Goal: Task Accomplishment & Management: Use online tool/utility

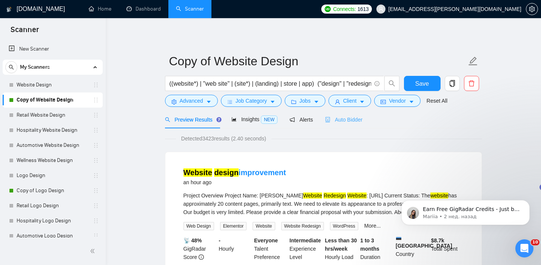
click at [350, 125] on div "Auto Bidder" at bounding box center [343, 120] width 37 height 18
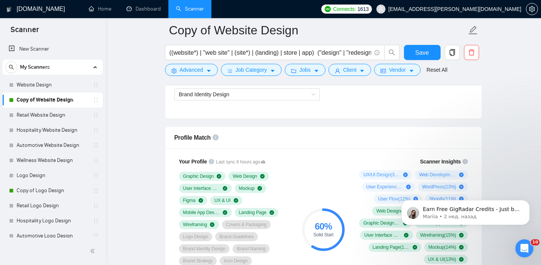
scroll to position [510, 0]
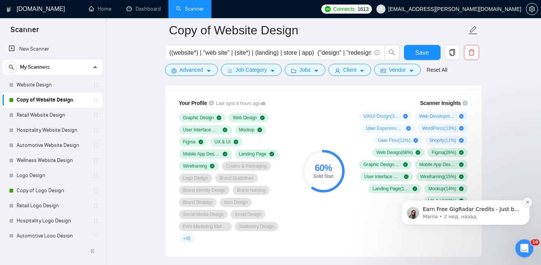
click at [529, 204] on icon "Dismiss notification" at bounding box center [528, 202] width 4 height 4
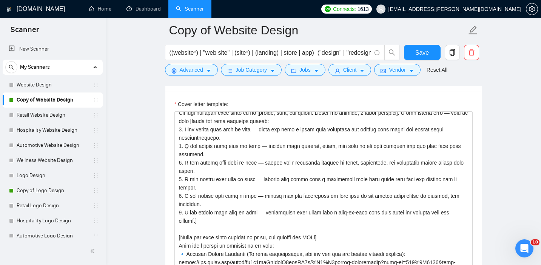
scroll to position [83, 0]
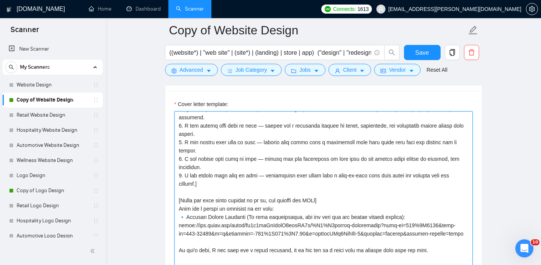
click at [343, 166] on textarea "Cover letter template:" at bounding box center [324, 196] width 298 height 170
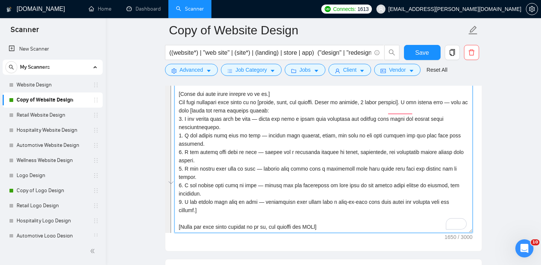
scroll to position [952, 0]
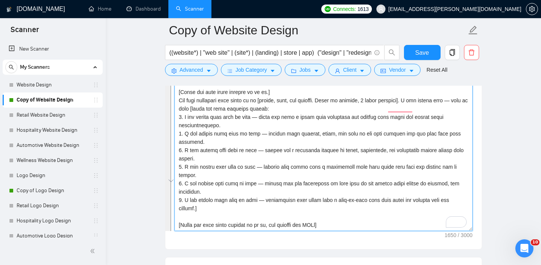
click at [241, 129] on textarea "Cover letter template:" at bounding box center [324, 146] width 298 height 170
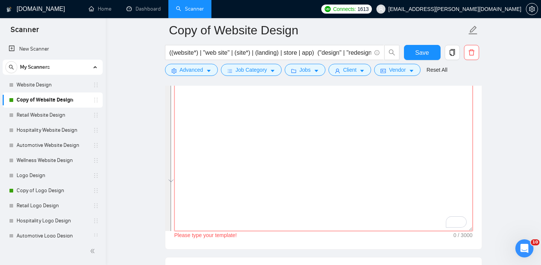
paste textarea "[Write a personal greeting using the client's name or company name (if provided…"
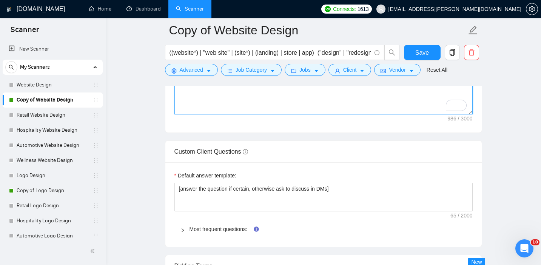
scroll to position [1161, 0]
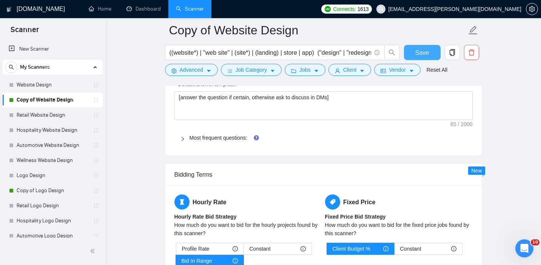
type textarea "[Write a personal greeting using the client's name or company name (if provided…"
click at [422, 54] on span "Save" at bounding box center [423, 52] width 14 height 9
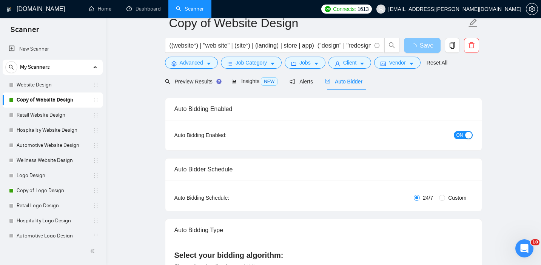
scroll to position [0, 0]
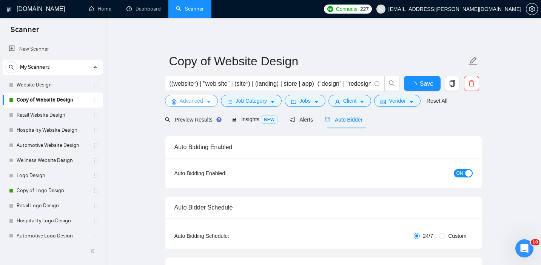
click at [199, 97] on span "Advanced" at bounding box center [191, 101] width 23 height 8
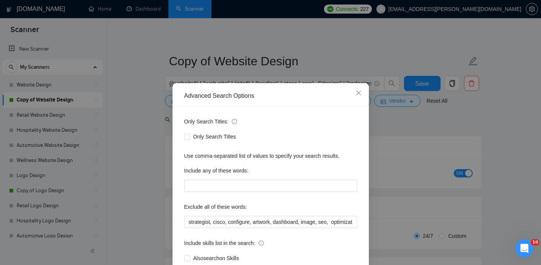
click at [149, 134] on div "Advanced Search Options Only Search Titles: Only Search Titles Use comma-separa…" at bounding box center [270, 132] width 541 height 265
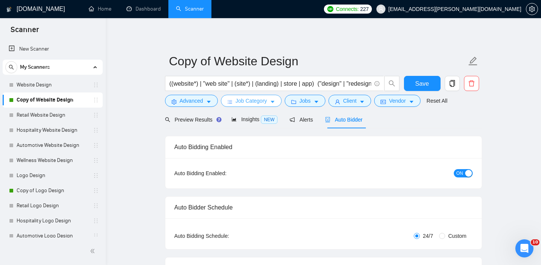
click at [235, 98] on button "Job Category" at bounding box center [251, 101] width 61 height 12
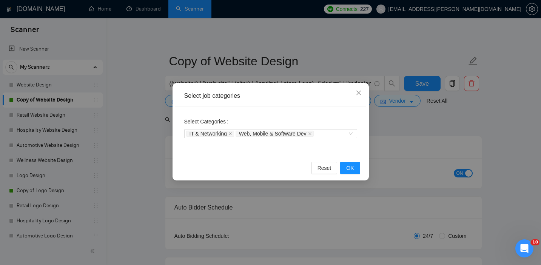
click at [116, 162] on div "Select job categories Select Categories IT & Networking Web, Mobile & Software …" at bounding box center [270, 132] width 541 height 265
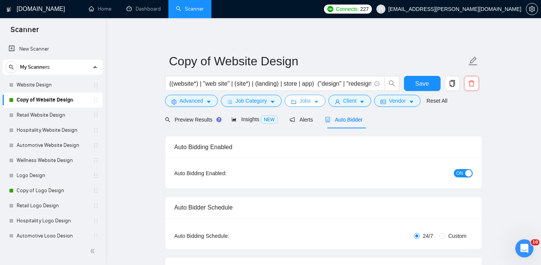
click at [314, 97] on button "Jobs" at bounding box center [305, 101] width 41 height 12
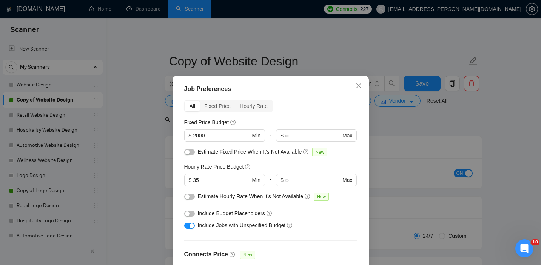
scroll to position [36, 0]
click at [225, 133] on input "2000" at bounding box center [221, 135] width 57 height 8
click at [221, 187] on div at bounding box center [224, 189] width 81 height 6
click at [216, 182] on input "35" at bounding box center [221, 180] width 57 height 8
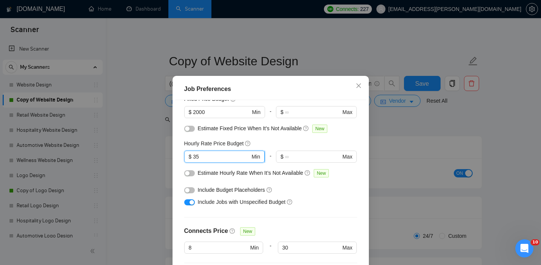
scroll to position [59, 0]
drag, startPoint x: 209, startPoint y: 158, endPoint x: 192, endPoint y: 155, distance: 16.9
click at [192, 155] on span "$ 35 Min" at bounding box center [224, 156] width 80 height 12
type input "40"
click at [316, 198] on div "Include Jobs with Unspecified Budget" at bounding box center [273, 202] width 151 height 8
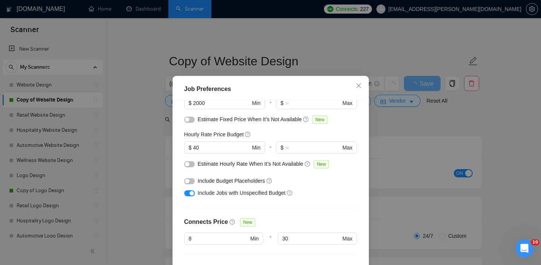
scroll to position [69, 0]
click at [189, 179] on button "button" at bounding box center [189, 181] width 11 height 6
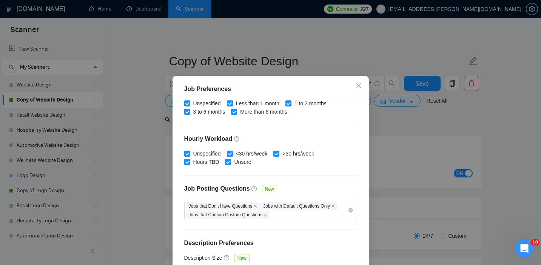
scroll to position [54, 0]
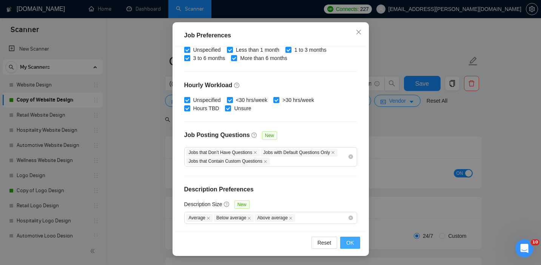
click at [352, 245] on span "OK" at bounding box center [350, 243] width 8 height 8
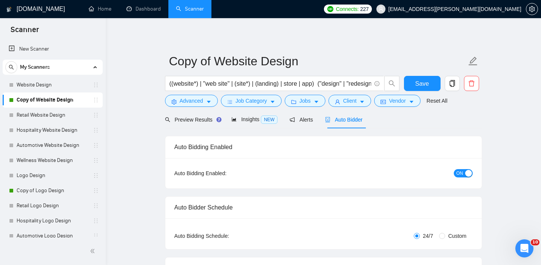
scroll to position [23, 0]
click at [187, 121] on span "Preview Results" at bounding box center [192, 120] width 54 height 6
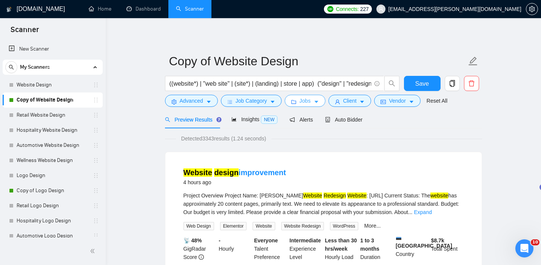
click at [301, 105] on span "Jobs" at bounding box center [305, 101] width 11 height 8
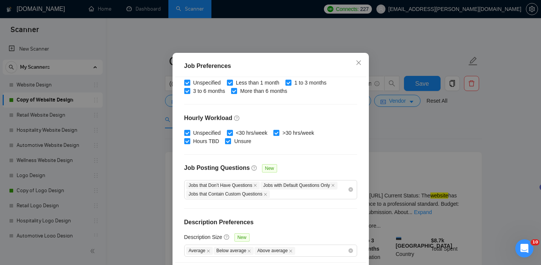
scroll to position [247, 0]
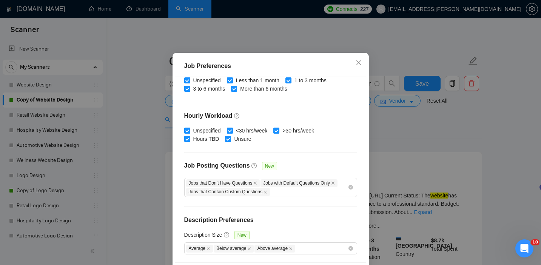
click at [392, 156] on div "Job Preferences Budget Project Type All Fixed Price Hourly Rate Fixed Price Bud…" at bounding box center [270, 132] width 541 height 265
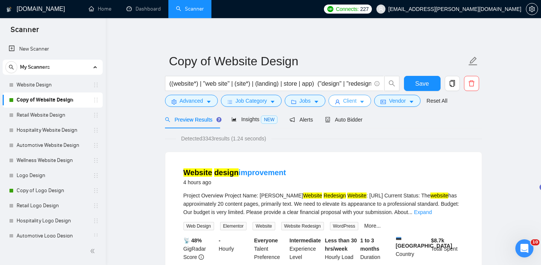
click at [361, 105] on button "Client" at bounding box center [350, 101] width 43 height 12
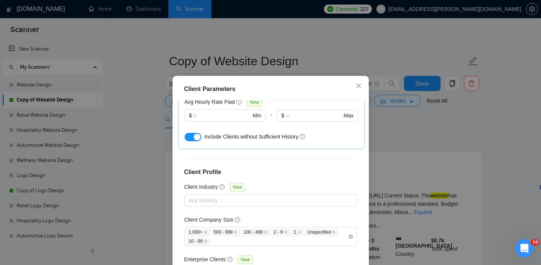
scroll to position [54, 0]
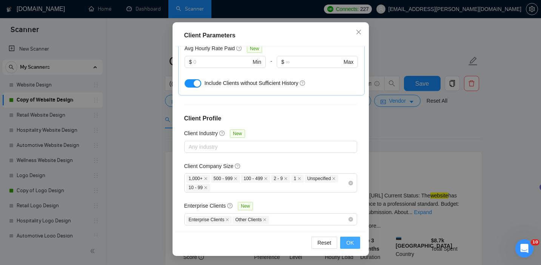
click at [346, 242] on span "OK" at bounding box center [350, 243] width 8 height 8
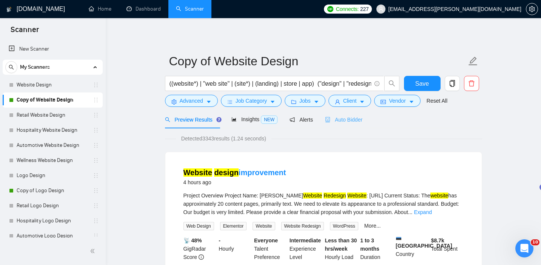
scroll to position [23, 0]
click at [385, 98] on button "Vendor" at bounding box center [397, 101] width 46 height 12
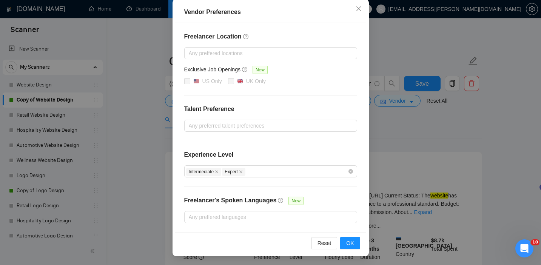
scroll to position [84, 0]
click at [455, 141] on div "Vendor Preferences Freelancer Location Any preffered locations Exclusive Job Op…" at bounding box center [270, 132] width 541 height 265
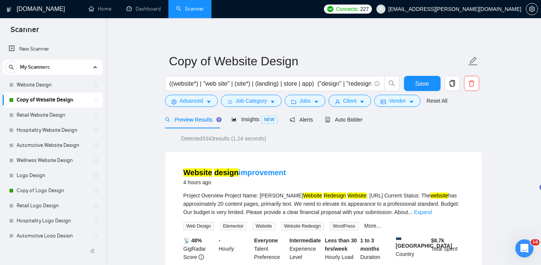
scroll to position [46, 0]
click at [184, 99] on span "Advanced" at bounding box center [191, 101] width 23 height 8
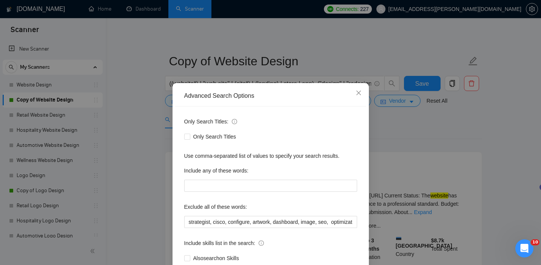
scroll to position [49, 0]
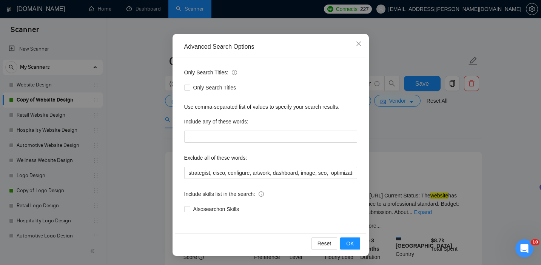
click at [437, 162] on div "Advanced Search Options Only Search Titles: Only Search Titles Use comma-separa…" at bounding box center [270, 132] width 541 height 265
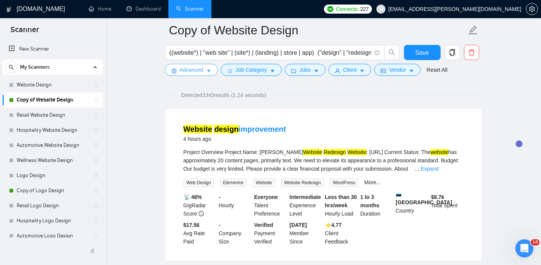
scroll to position [0, 0]
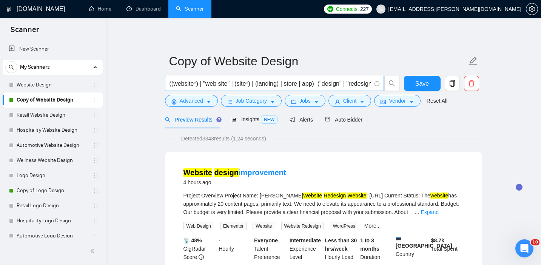
click at [184, 83] on input "((website*) | "web site" | (site*) | (landing) | store | app) ("design" | "rede…" at bounding box center [271, 83] width 202 height 9
click at [352, 84] on input "((website*) | "web site" | (site*) | (landing) | store | app) ("design" | "rede…" at bounding box center [271, 83] width 202 height 9
click at [236, 104] on span "Job Category" at bounding box center [251, 101] width 31 height 8
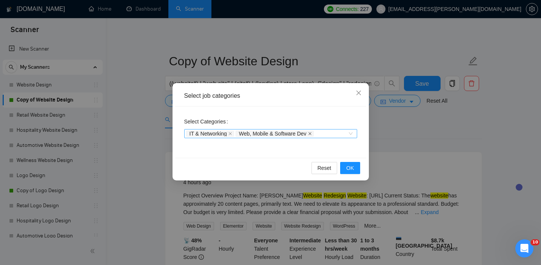
click at [312, 135] on icon "close" at bounding box center [310, 134] width 4 height 4
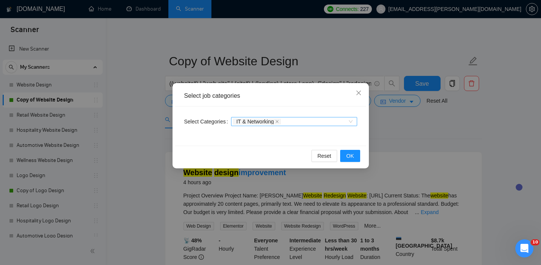
click at [278, 121] on span "IT & Networking" at bounding box center [257, 122] width 48 height 6
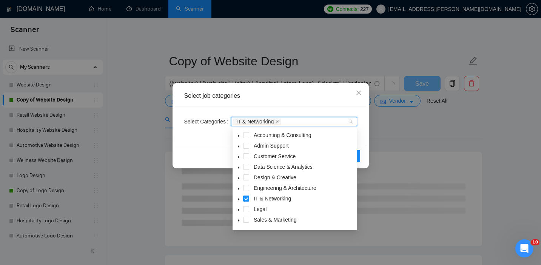
click at [279, 121] on icon "close" at bounding box center [277, 122] width 4 height 4
click at [365, 141] on div "Select Categories Categories" at bounding box center [270, 126] width 191 height 39
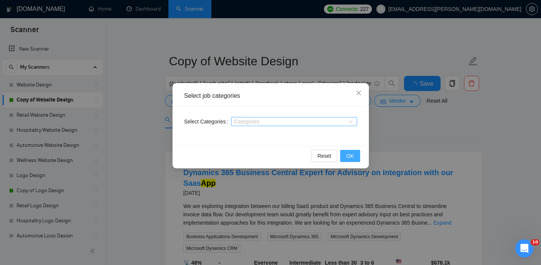
click at [353, 158] on span "OK" at bounding box center [350, 156] width 8 height 8
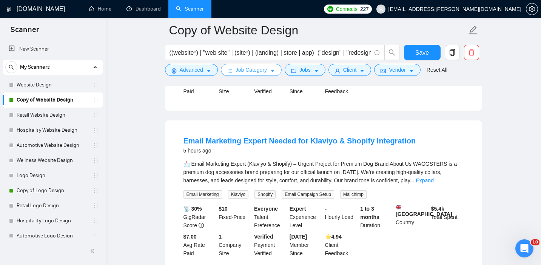
scroll to position [392, 0]
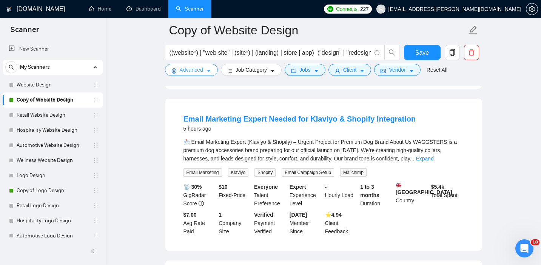
click at [201, 69] on span "Advanced" at bounding box center [191, 70] width 23 height 8
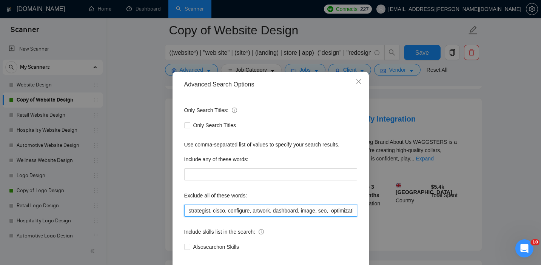
click at [188, 217] on input "strategist, cisco, configure, artwork, dashboard, image, seo, optimization, ass…" at bounding box center [270, 211] width 173 height 12
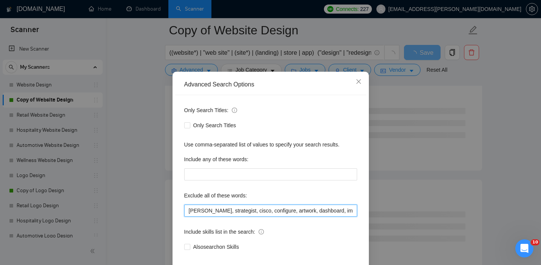
scroll to position [49, 0]
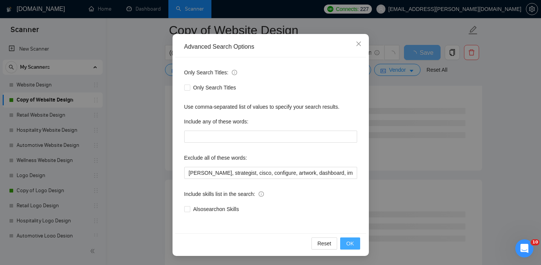
click at [348, 240] on span "OK" at bounding box center [350, 244] width 8 height 8
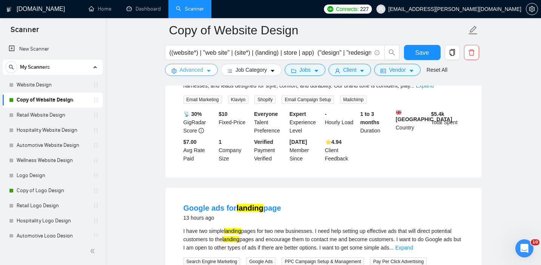
scroll to position [416, 0]
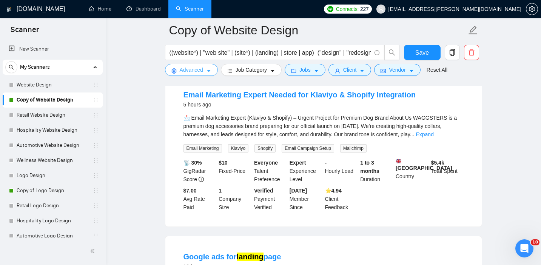
click at [181, 74] on span "Advanced" at bounding box center [191, 70] width 23 height 8
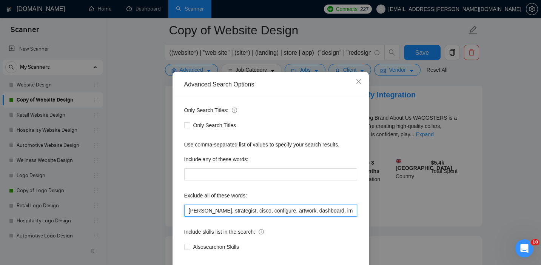
click at [199, 217] on input "[PERSON_NAME], strategist, cisco, configure, artwork, dashboard, image, seo, op…" at bounding box center [270, 211] width 173 height 12
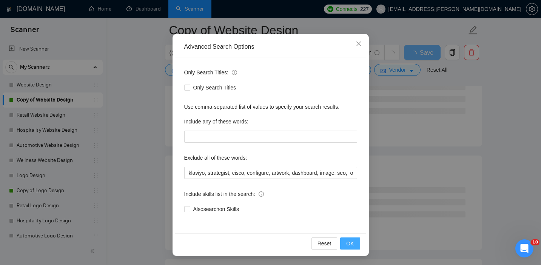
click at [351, 243] on span "OK" at bounding box center [350, 244] width 8 height 8
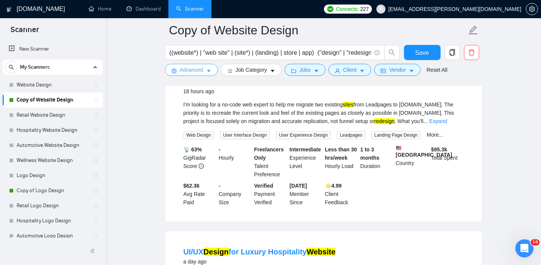
scroll to position [1445, 0]
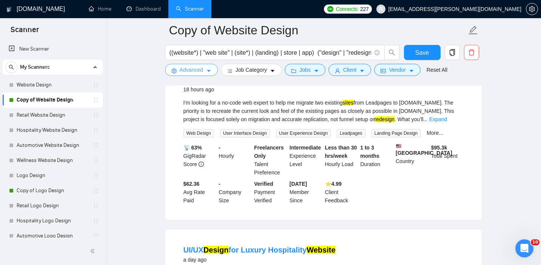
click at [190, 72] on span "Advanced" at bounding box center [191, 70] width 23 height 8
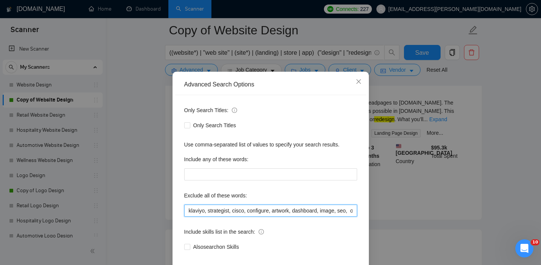
click at [189, 217] on input "klaviyo, strategist, cisco, configure, artwork, dashboard, image, seo, optimiza…" at bounding box center [270, 211] width 173 height 12
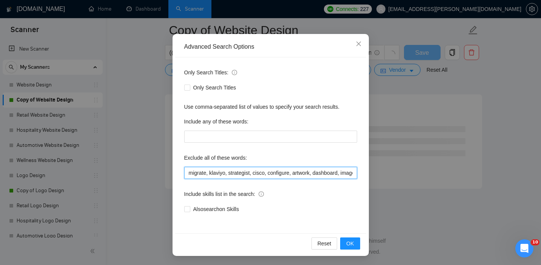
scroll to position [995, 0]
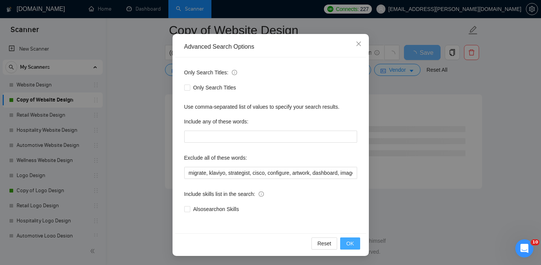
click at [358, 244] on button "OK" at bounding box center [350, 244] width 20 height 12
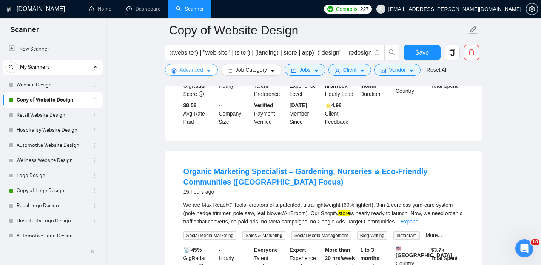
scroll to position [870, 0]
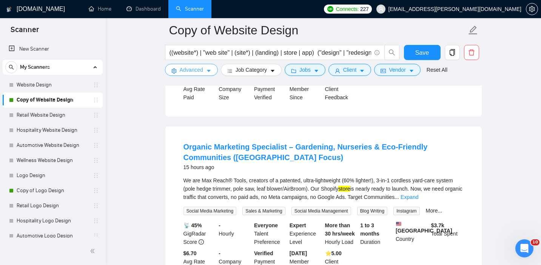
click at [190, 68] on span "Advanced" at bounding box center [191, 70] width 23 height 8
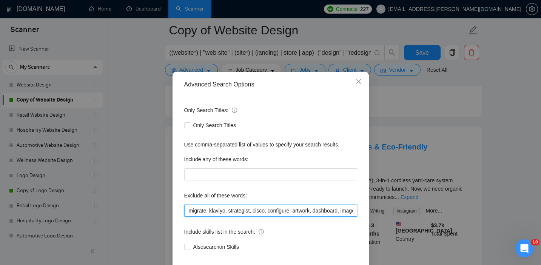
click at [189, 217] on input "migrate, klaviyo, strategist, cisco, configure, artwork, dashboard, image, seo,…" at bounding box center [270, 211] width 173 height 12
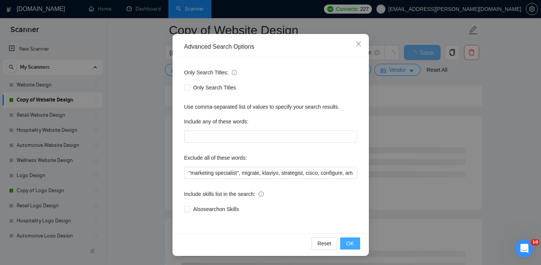
click at [351, 243] on span "OK" at bounding box center [350, 244] width 8 height 8
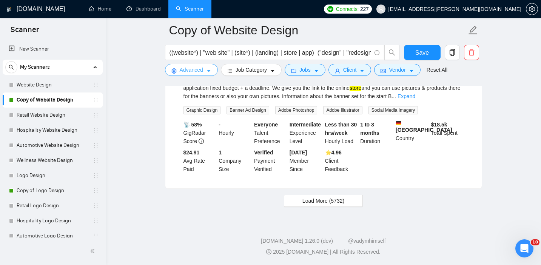
scroll to position [1631, 0]
click at [309, 202] on span "Load More (5732)" at bounding box center [324, 201] width 42 height 8
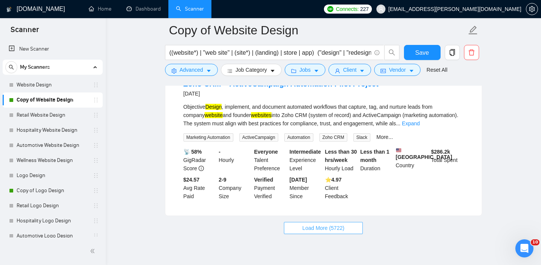
scroll to position [3187, 0]
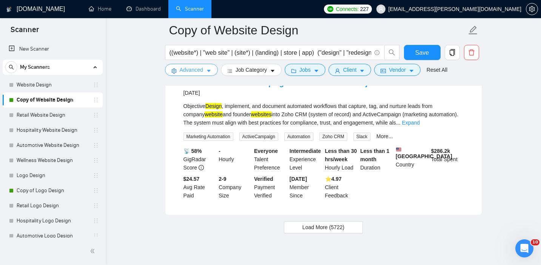
click at [187, 67] on span "Advanced" at bounding box center [191, 70] width 23 height 8
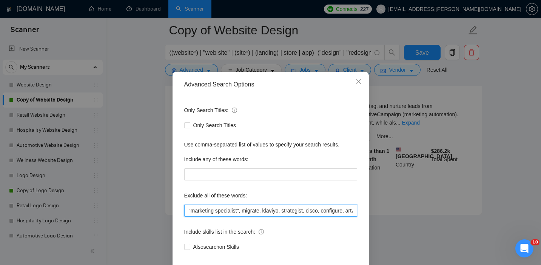
click at [188, 217] on input ""marketing specialist", migrate, klaviyo, strategist, cisco, configure, artwork…" at bounding box center [270, 211] width 173 height 12
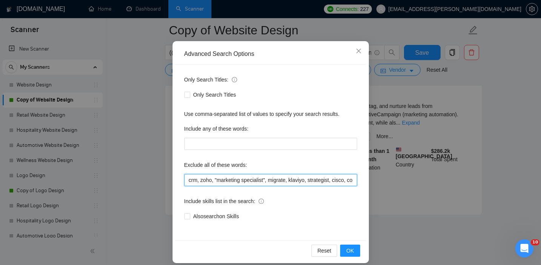
scroll to position [49, 0]
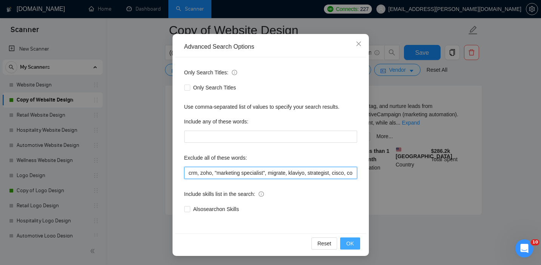
type input "crm, zoho, "marketing specialist", migrate, klaviyo, strategist, cisco, configu…"
click at [345, 245] on button "OK" at bounding box center [350, 244] width 20 height 12
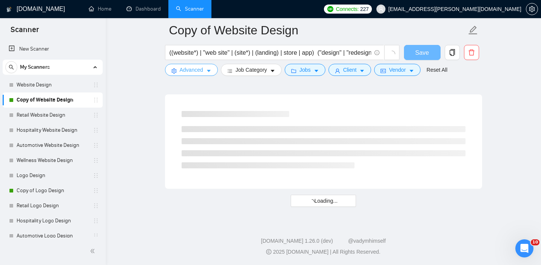
scroll to position [2030, 0]
click at [273, 72] on icon "caret-down" at bounding box center [272, 70] width 5 height 5
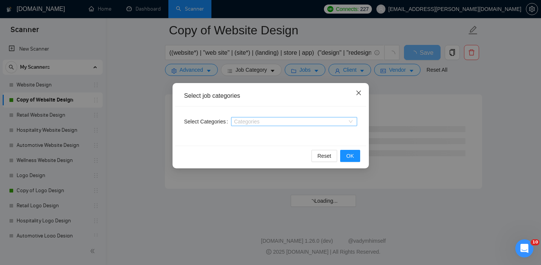
click at [357, 93] on icon "close" at bounding box center [359, 93] width 6 height 6
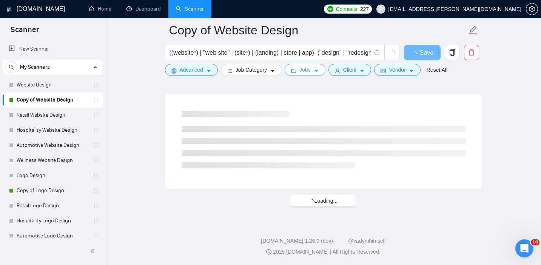
click at [305, 68] on span "Jobs" at bounding box center [305, 70] width 11 height 8
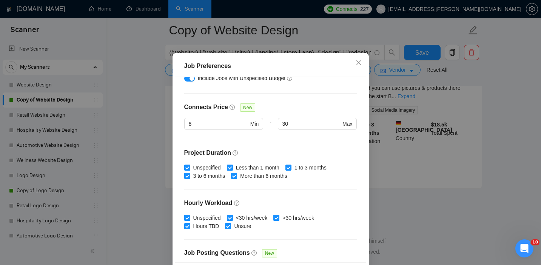
scroll to position [247, 0]
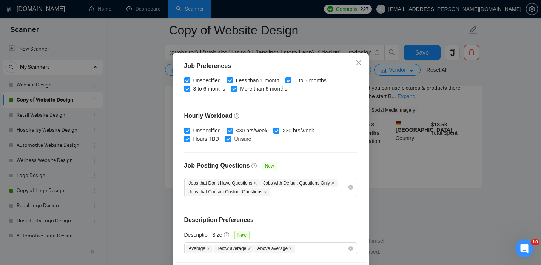
click at [421, 142] on div "Job Preferences Budget Project Type All Fixed Price Hourly Rate Fixed Price Bud…" at bounding box center [270, 132] width 541 height 265
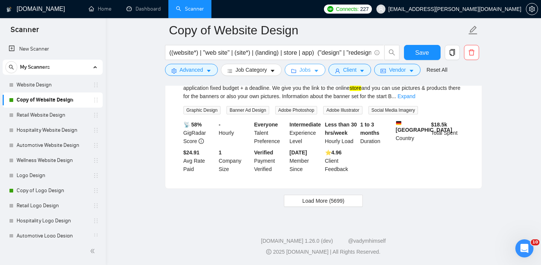
click at [306, 74] on span "Jobs" at bounding box center [305, 70] width 11 height 8
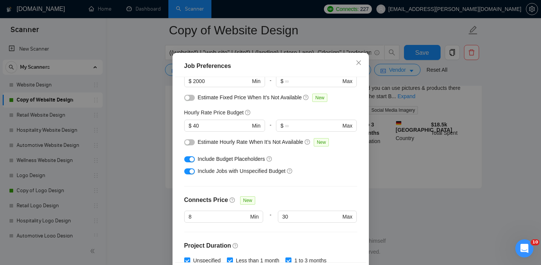
scroll to position [77, 0]
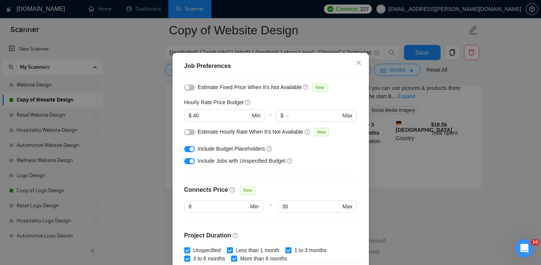
click at [486, 230] on div "Job Preferences Budget Project Type All Fixed Price Hourly Rate Fixed Price Bud…" at bounding box center [270, 132] width 541 height 265
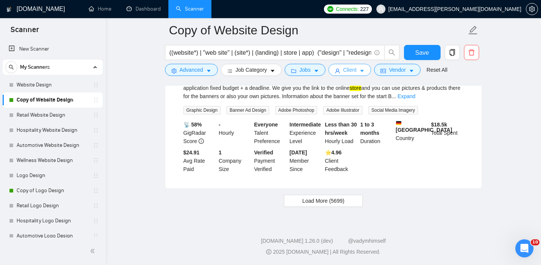
click at [346, 68] on span "Client" at bounding box center [350, 70] width 14 height 8
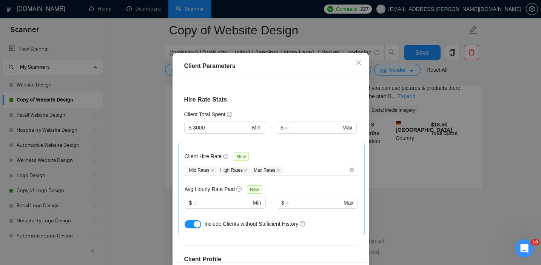
scroll to position [167, 0]
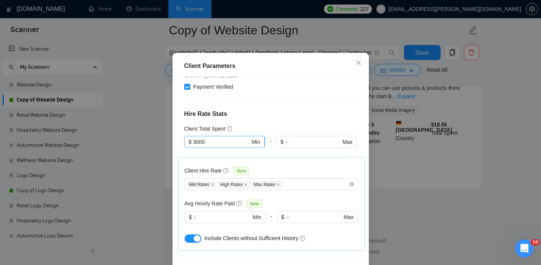
click at [202, 146] on input "3000" at bounding box center [221, 142] width 57 height 8
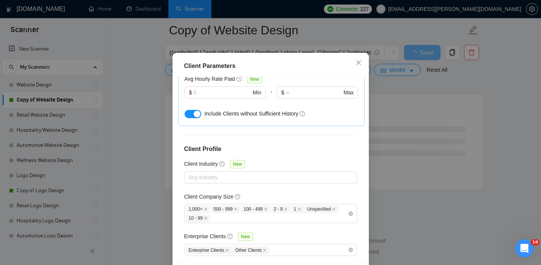
scroll to position [54, 0]
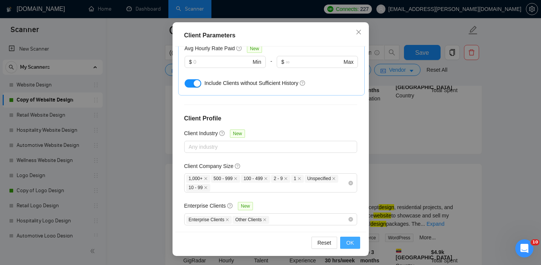
type input "4000"
click at [351, 240] on span "OK" at bounding box center [350, 243] width 8 height 8
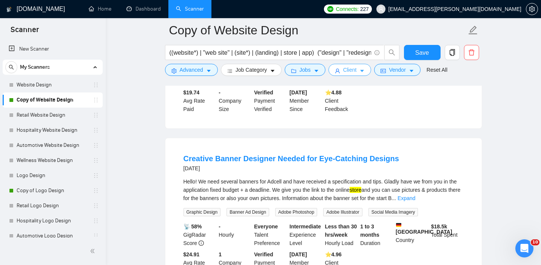
scroll to position [1631, 0]
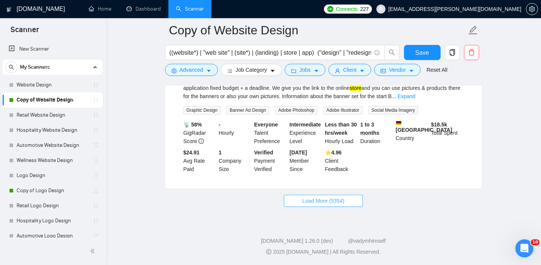
click at [346, 206] on button "Load More (5354)" at bounding box center [323, 201] width 79 height 12
click at [339, 205] on span "Load More (5344)" at bounding box center [324, 201] width 42 height 8
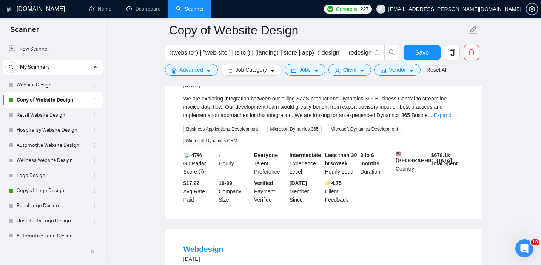
scroll to position [3368, 0]
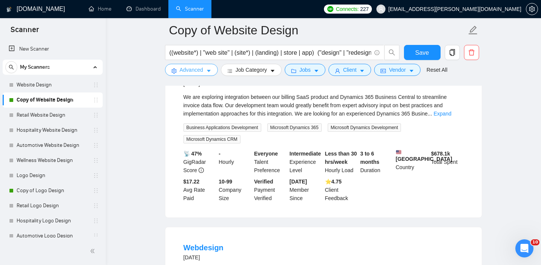
click at [197, 70] on span "Advanced" at bounding box center [191, 70] width 23 height 8
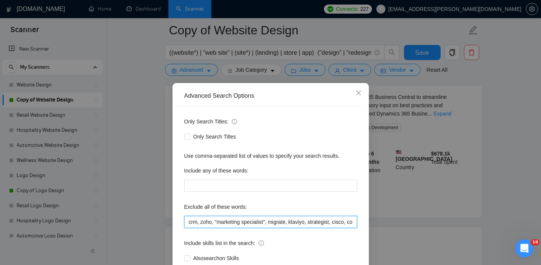
click at [189, 223] on input "crm, zoho, "marketing specialist", migrate, klaviyo, strategist, cisco, configu…" at bounding box center [270, 222] width 173 height 12
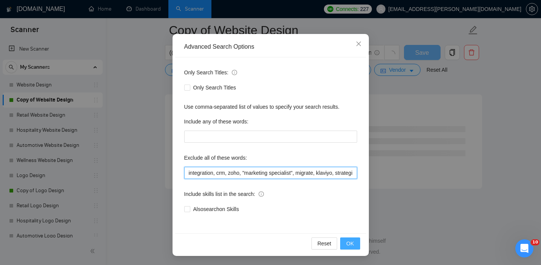
scroll to position [3065, 0]
type input "integration, crm, zoho, "marketing specialist", migrate, klaviyo, strategist, c…"
click at [344, 242] on button "OK" at bounding box center [350, 244] width 20 height 12
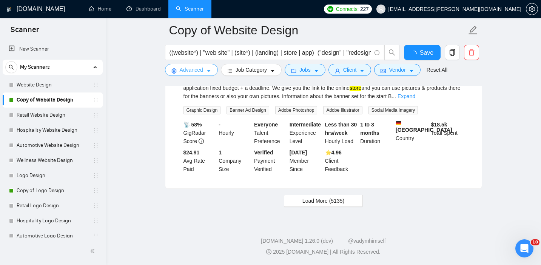
scroll to position [1623, 0]
click at [309, 204] on span "Load More (5135)" at bounding box center [324, 201] width 42 height 8
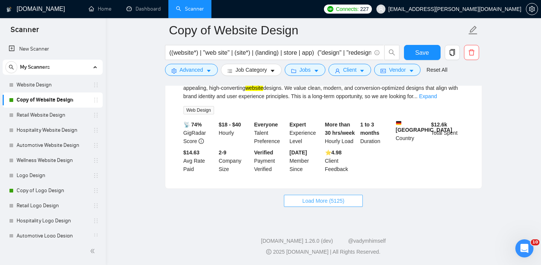
scroll to position [3270, 0]
click at [313, 200] on span "Load More (5125)" at bounding box center [324, 201] width 42 height 8
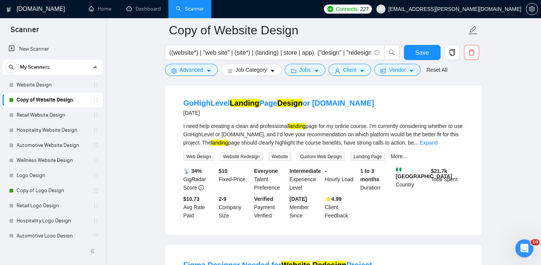
scroll to position [3507, 0]
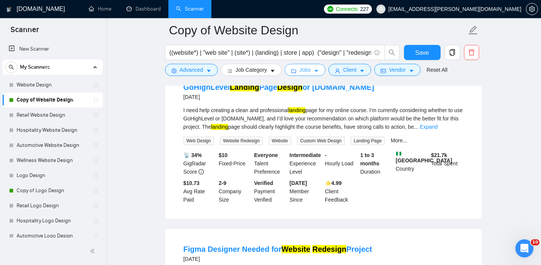
click at [311, 69] on span "Jobs" at bounding box center [305, 70] width 11 height 8
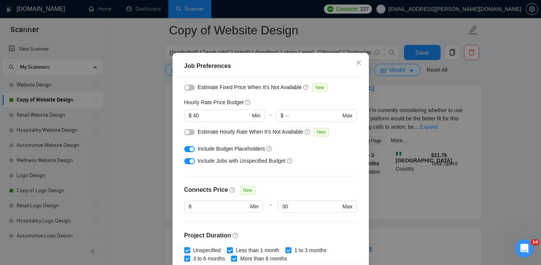
click at [393, 110] on div "Job Preferences Budget Project Type All Fixed Price Hourly Rate Fixed Price Bud…" at bounding box center [270, 132] width 541 height 265
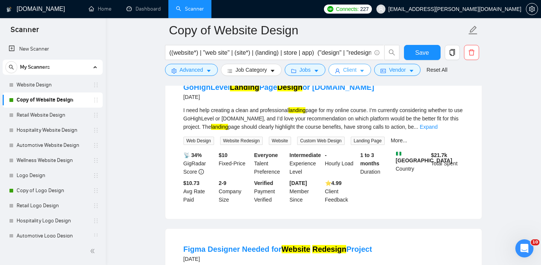
click at [360, 69] on button "Client" at bounding box center [350, 70] width 43 height 12
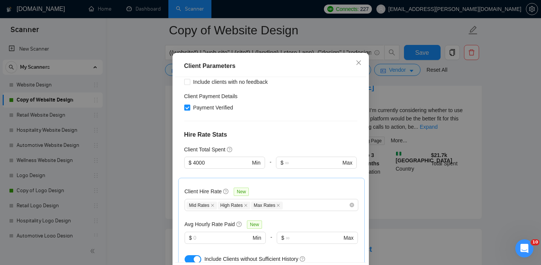
scroll to position [146, 0]
click at [196, 168] on input "4000" at bounding box center [221, 163] width 57 height 8
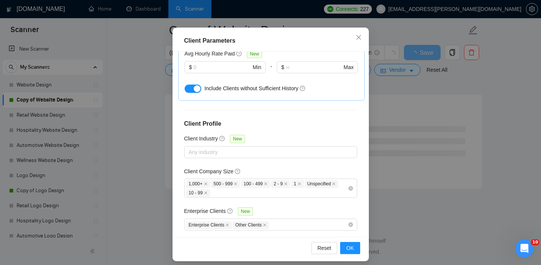
scroll to position [54, 0]
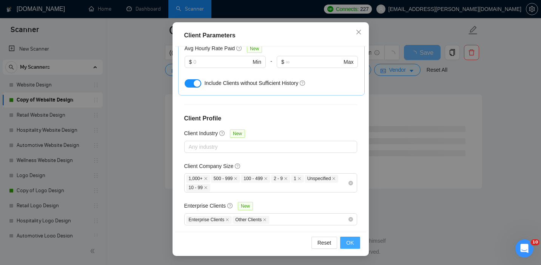
type input "5000"
click at [354, 245] on span "OK" at bounding box center [350, 243] width 8 height 8
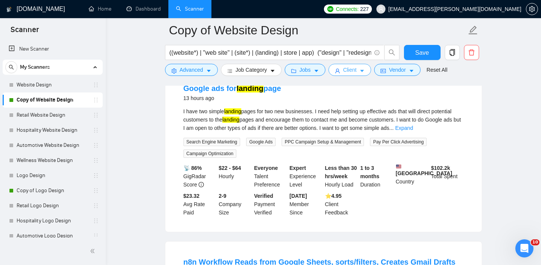
scroll to position [411, 0]
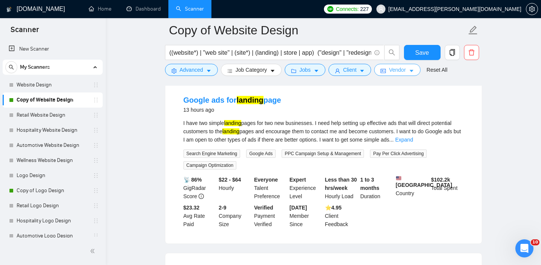
click at [405, 67] on span "Vendor" at bounding box center [397, 70] width 17 height 8
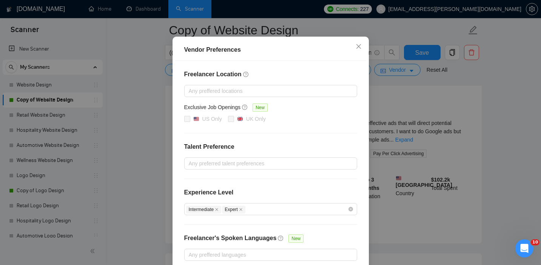
click at [418, 126] on div "Vendor Preferences Freelancer Location Any preffered locations Exclusive Job Op…" at bounding box center [270, 132] width 541 height 265
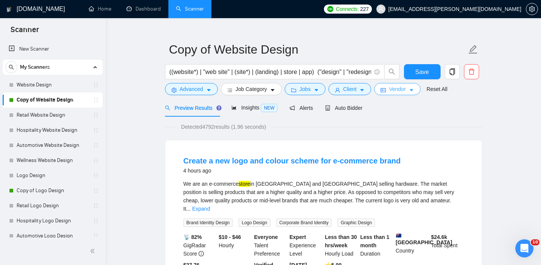
scroll to position [0, 0]
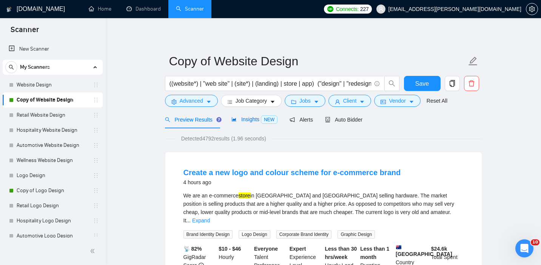
click at [253, 116] on span "Insights NEW" at bounding box center [255, 119] width 46 height 6
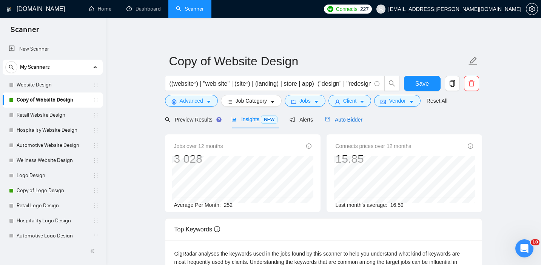
click at [339, 119] on span "Auto Bidder" at bounding box center [343, 120] width 37 height 6
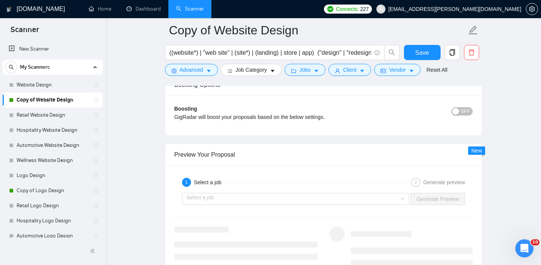
scroll to position [1438, 0]
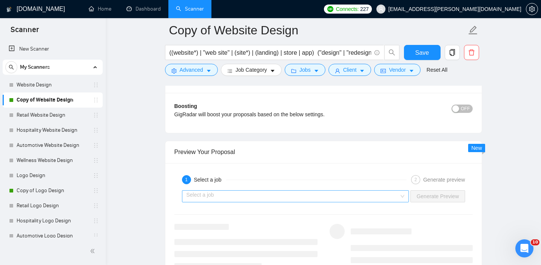
click at [372, 197] on input "search" at bounding box center [293, 196] width 213 height 11
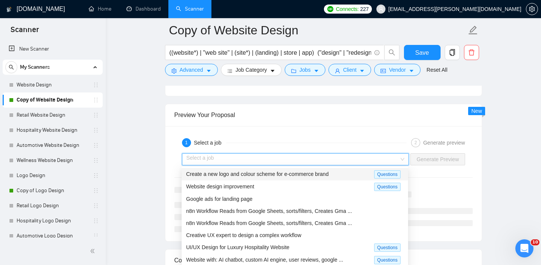
scroll to position [1487, 0]
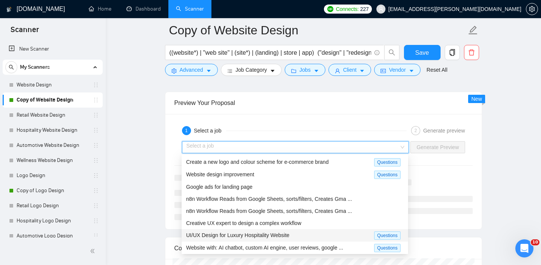
click at [314, 235] on div "UI/UX Design for Luxury Hospitality Website" at bounding box center [280, 235] width 188 height 9
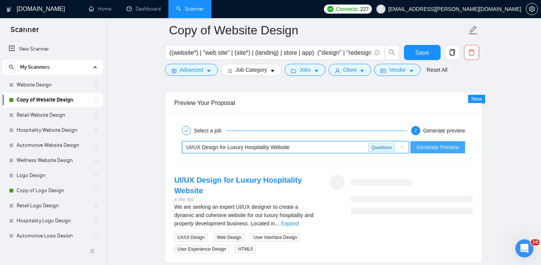
click at [442, 144] on span "Generate Preview" at bounding box center [438, 147] width 42 height 8
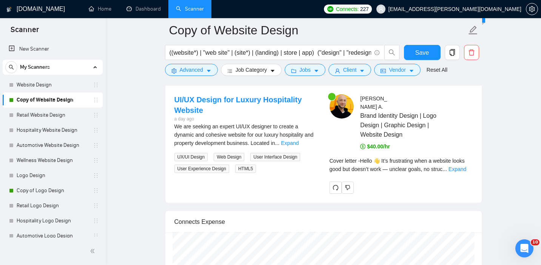
scroll to position [1572, 0]
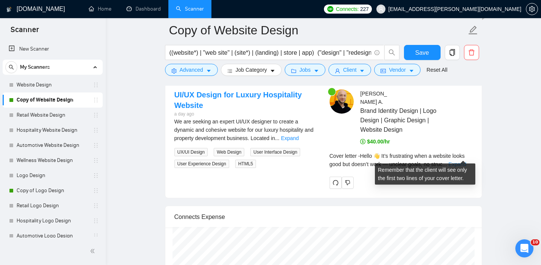
click at [462, 161] on link "Expand" at bounding box center [458, 164] width 18 height 6
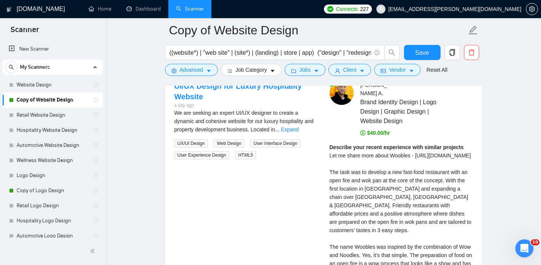
scroll to position [1511, 0]
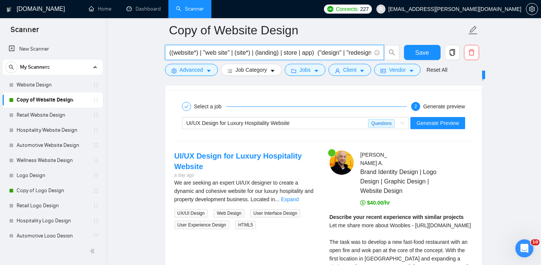
click at [221, 50] on input "((website*) | "web site" | (site*) | (landing) | store | app) ("design" | "rede…" at bounding box center [271, 52] width 202 height 9
paste input "| "web site" | (landing) | "online store" | "ecommerce" | "web app" | "mobile a…"
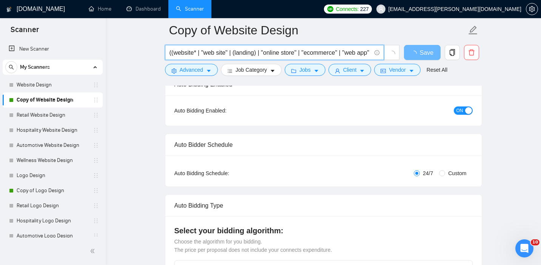
scroll to position [0, 0]
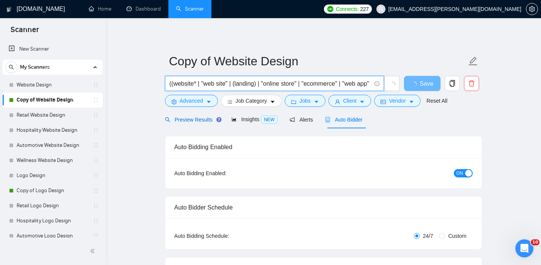
click at [194, 122] on span "Preview Results" at bounding box center [192, 120] width 54 height 6
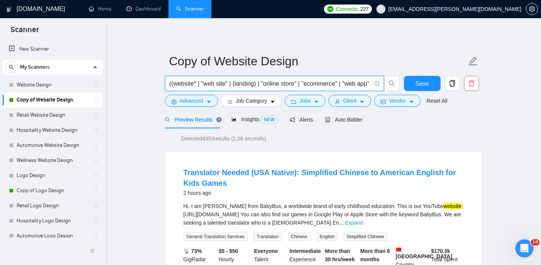
click at [198, 84] on input "((website* | "web site" | (landing) | "online store" | "ecommerce" | "web app" …" at bounding box center [271, 83] width 202 height 9
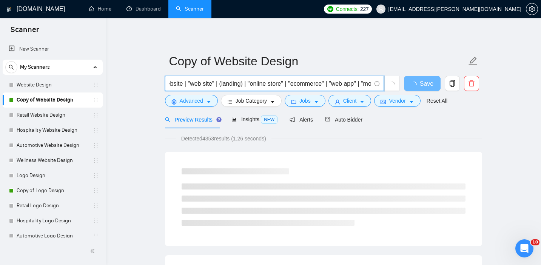
scroll to position [0, 14]
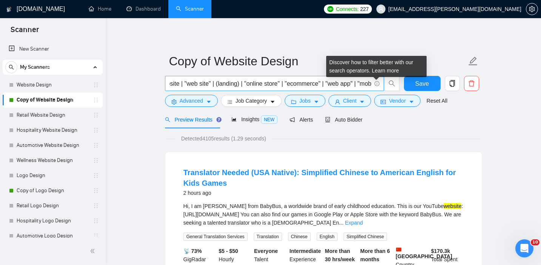
click at [377, 83] on icon "info-circle" at bounding box center [377, 83] width 5 height 5
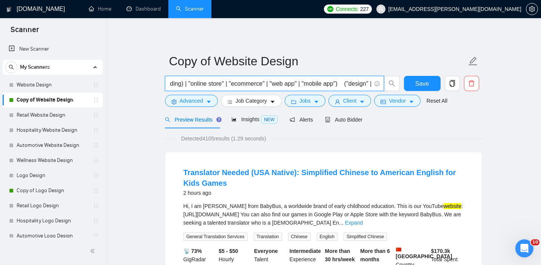
scroll to position [0, 72]
drag, startPoint x: 231, startPoint y: 84, endPoint x: 273, endPoint y: 83, distance: 41.9
click at [273, 83] on input "((website | "web site" | (landing) | "online store" | "ecommerce" | "web app" |…" at bounding box center [271, 83] width 202 height 9
click at [274, 85] on input "((website | "web site" | (landing) | "online store" | "ecommerce" | "web app" |…" at bounding box center [271, 83] width 202 height 9
paste input "ecommerce" | ""
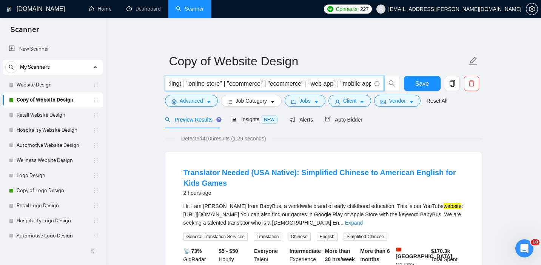
click at [280, 85] on input "((website | "web site" | (landing) | "online store" | "ecommerce" | "ecommerce"…" at bounding box center [271, 83] width 202 height 9
click at [282, 85] on input "((website | "web site" | (landing) | "online store" | "ecommerce" | "e-commerce…" at bounding box center [271, 83] width 202 height 9
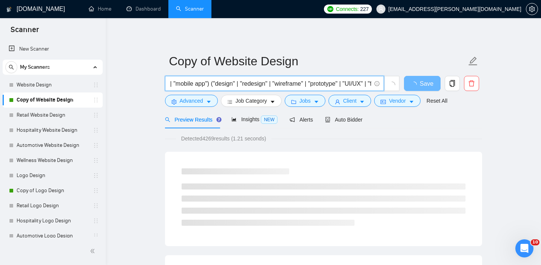
scroll to position [0, 246]
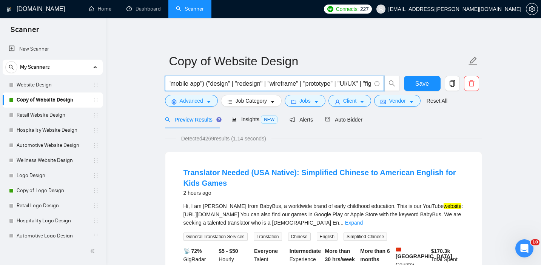
drag, startPoint x: 246, startPoint y: 85, endPoint x: 278, endPoint y: 84, distance: 32.1
click at [278, 84] on input "((website | "web site" | (landing) | "online store" | "ecommerce" | "e-commerce…" at bounding box center [271, 83] width 202 height 9
click at [283, 85] on input "((website | "web site" | (landing) | "online store" | "ecommerce" | "e-commerce…" at bounding box center [271, 83] width 202 height 9
paste input "| "redesign""
click at [295, 84] on input "((website | "web site" | (landing) | "online store" | "ecommerce" | "e-commerce…" at bounding box center [271, 83] width 202 height 9
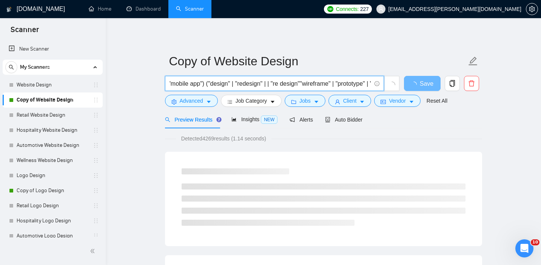
click at [316, 84] on input "((website | "web site" | (landing) | "online store" | "ecommerce" | "e-commerce…" at bounding box center [271, 83] width 202 height 9
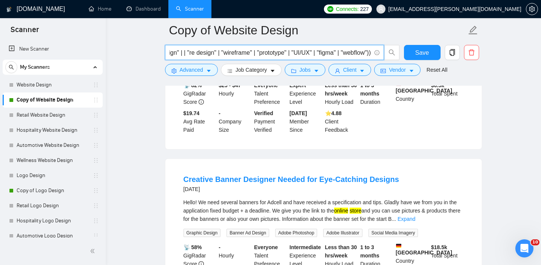
scroll to position [1057, 0]
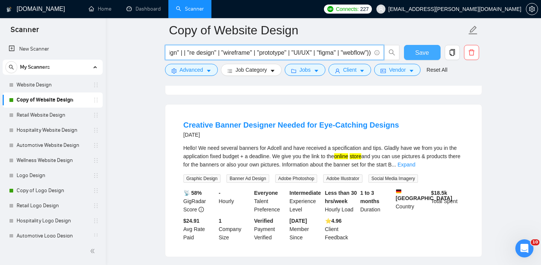
type input "((website | "web site" | (landing) | "online store" | "ecommerce" | "e-commerce…"
click at [418, 54] on span "Save" at bounding box center [423, 52] width 14 height 9
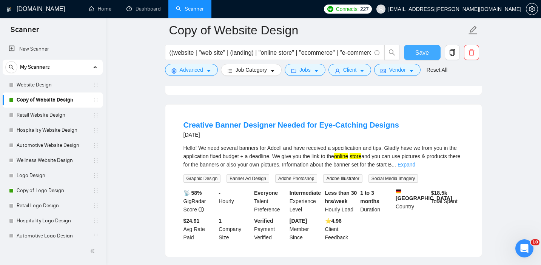
click at [418, 54] on span "Save" at bounding box center [423, 52] width 14 height 9
click at [43, 193] on link "Copy of Logo Design" at bounding box center [53, 190] width 72 height 15
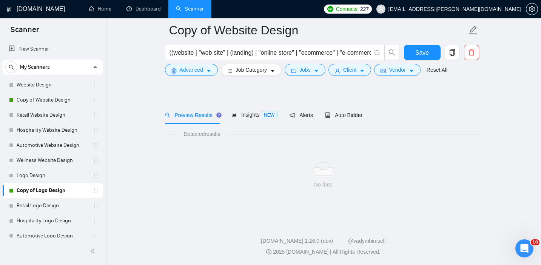
scroll to position [11, 0]
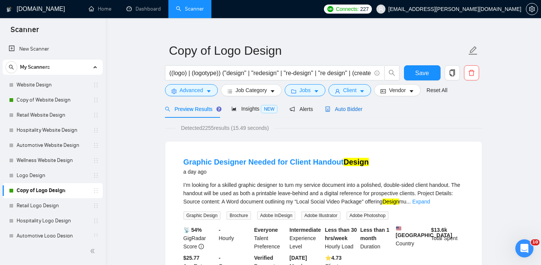
click at [339, 107] on span "Auto Bidder" at bounding box center [343, 109] width 37 height 6
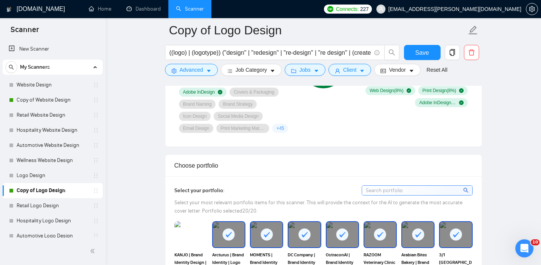
scroll to position [648, 0]
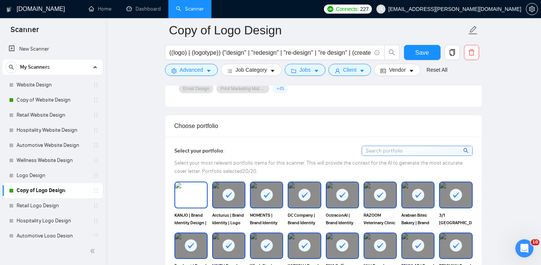
click at [192, 194] on img at bounding box center [191, 194] width 32 height 25
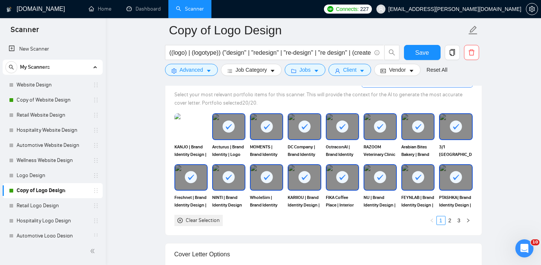
scroll to position [674, 0]
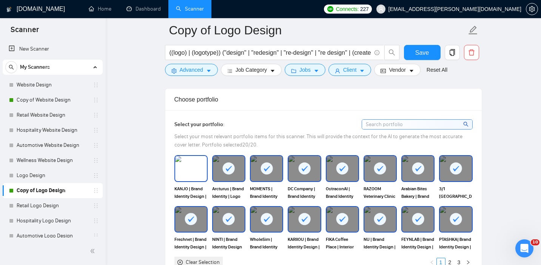
click at [190, 165] on img at bounding box center [191, 168] width 32 height 25
click at [195, 165] on img at bounding box center [191, 168] width 32 height 25
click at [265, 221] on rect at bounding box center [267, 219] width 12 height 12
click at [188, 167] on img at bounding box center [191, 168] width 32 height 25
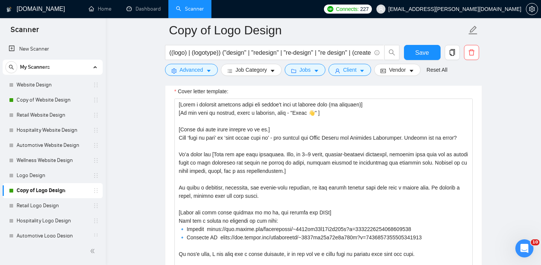
scroll to position [17, 0]
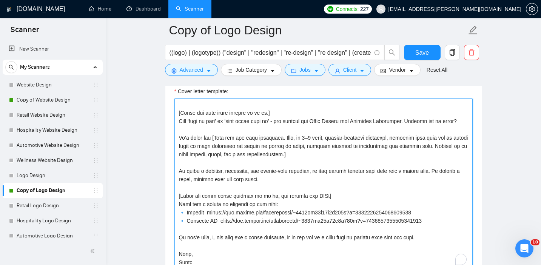
click at [229, 162] on textarea "Cover letter template:" at bounding box center [324, 184] width 298 height 170
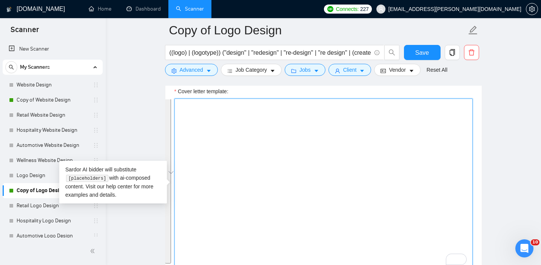
scroll to position [0, 0]
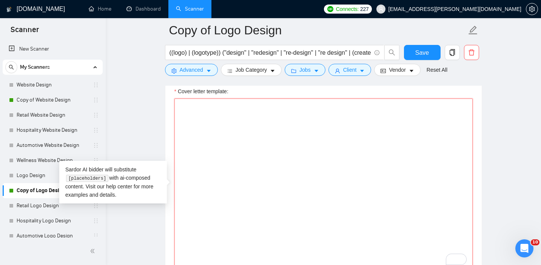
paste textarea "[Lorem i dolorsit ametcons adipi eli seddoe't inci ut laboree dolo (ma aliquaen…"
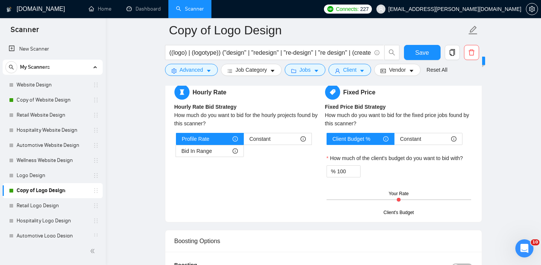
scroll to position [1275, 0]
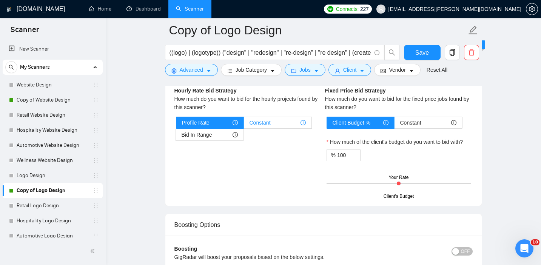
type textarea "[Lorem i dolorsit ametcons adipi eli seddoe't inci ut laboree dolo (ma aliquaen…"
click at [249, 125] on label "Constant" at bounding box center [278, 123] width 68 height 12
click at [244, 125] on input "Constant" at bounding box center [244, 125] width 0 height 0
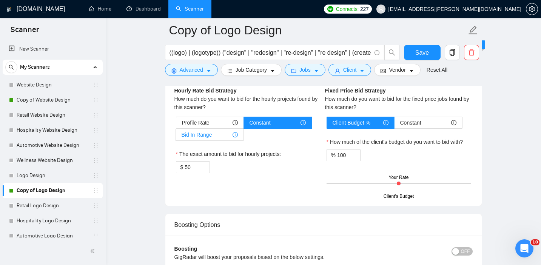
click at [215, 131] on div "Bid In Range" at bounding box center [210, 134] width 56 height 11
click at [176, 137] on input "Bid In Range" at bounding box center [176, 137] width 0 height 0
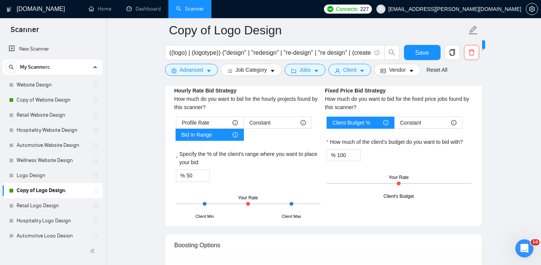
drag, startPoint x: 249, startPoint y: 204, endPoint x: 264, endPoint y: 201, distance: 15.0
click at [264, 201] on div "Client Min Client Max Your Rate" at bounding box center [248, 204] width 145 height 26
click at [190, 176] on input "50" at bounding box center [198, 175] width 23 height 11
type input "70"
click at [245, 180] on div "% 70" at bounding box center [248, 176] width 145 height 12
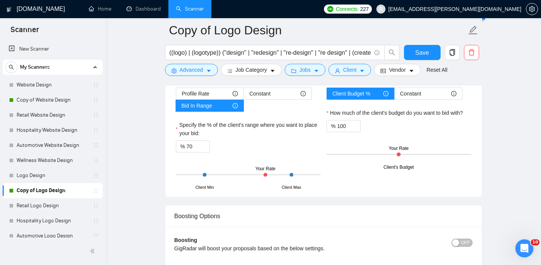
scroll to position [1300, 0]
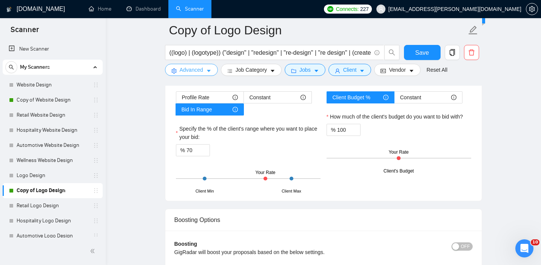
click at [201, 66] on span "Advanced" at bounding box center [191, 70] width 23 height 8
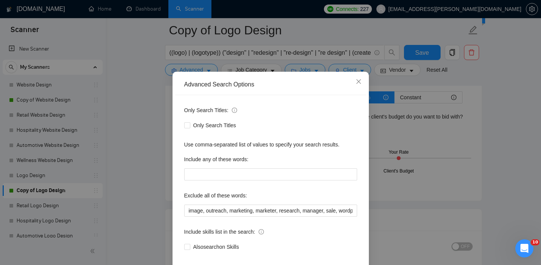
click at [157, 83] on div "Advanced Search Options Only Search Titles: Only Search Titles Use comma-separa…" at bounding box center [270, 132] width 541 height 265
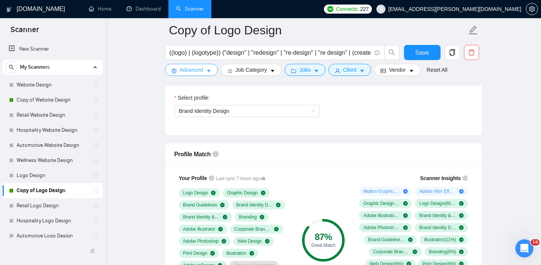
scroll to position [359, 0]
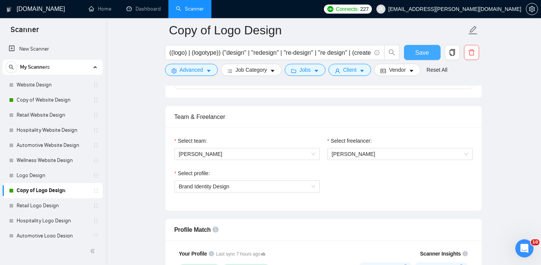
click at [420, 56] on span "Save" at bounding box center [423, 52] width 14 height 9
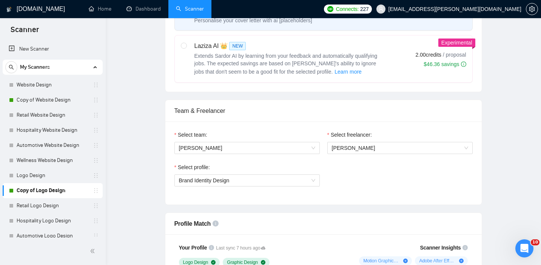
scroll to position [0, 0]
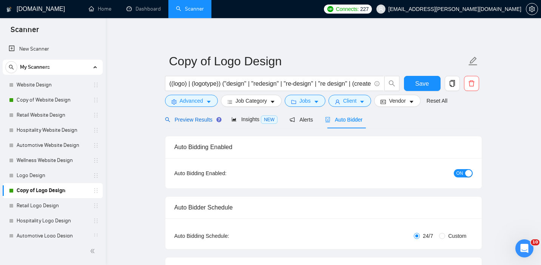
click at [195, 121] on span "Preview Results" at bounding box center [192, 120] width 54 height 6
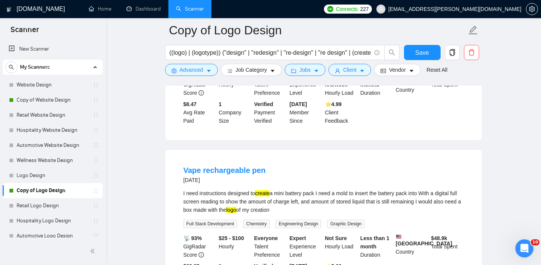
click at [195, 120] on div "📡 76% GigRadar Score $20 - $50 Hourly Everyone Talent Preference Expert Experie…" at bounding box center [323, 98] width 283 height 53
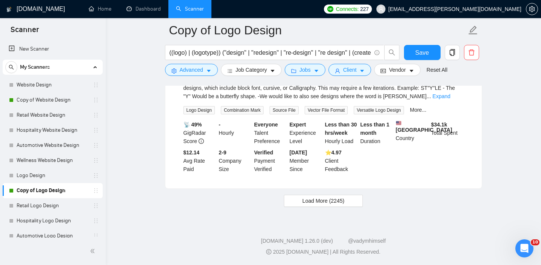
scroll to position [1613, 0]
click at [301, 74] on button "Jobs" at bounding box center [305, 70] width 41 height 12
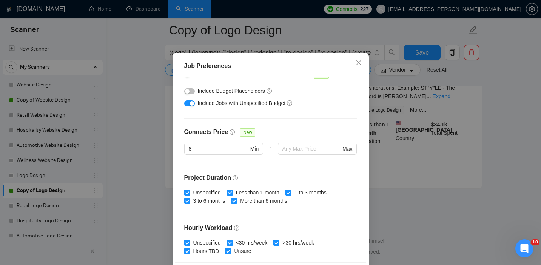
scroll to position [44, 0]
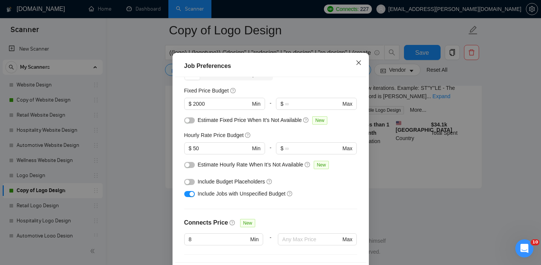
click at [359, 66] on icon "close" at bounding box center [359, 63] width 6 height 6
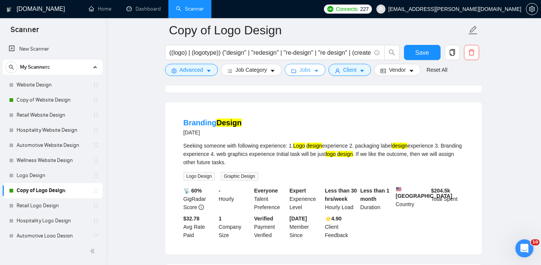
scroll to position [0, 0]
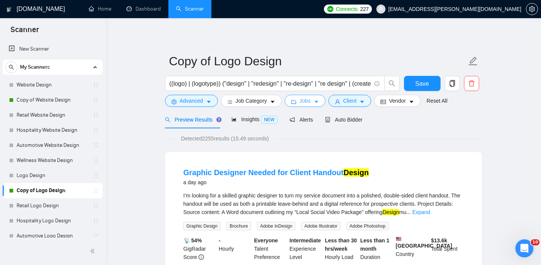
click at [314, 99] on button "Jobs" at bounding box center [305, 101] width 41 height 12
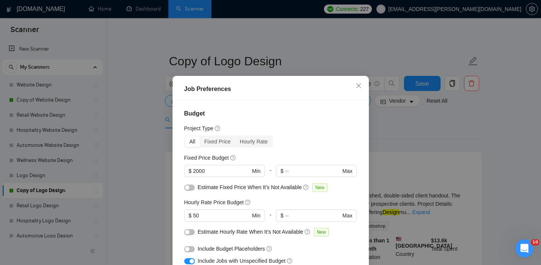
click at [420, 132] on div "Job Preferences Budget Project Type All Fixed Price Hourly Rate Fixed Price Bud…" at bounding box center [270, 132] width 541 height 265
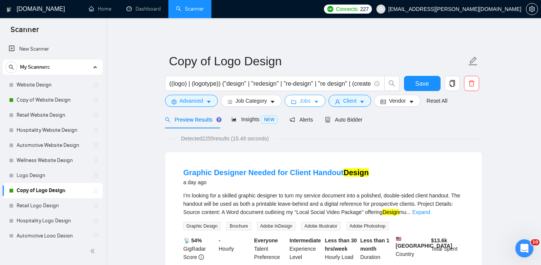
click at [297, 99] on span "folder" at bounding box center [293, 102] width 5 height 6
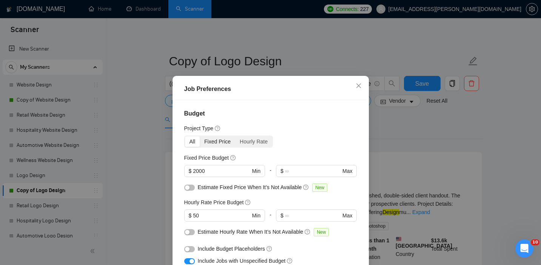
click at [219, 147] on div "Fixed Price" at bounding box center [218, 141] width 36 height 11
click at [200, 136] on input "Fixed Price" at bounding box center [200, 136] width 0 height 0
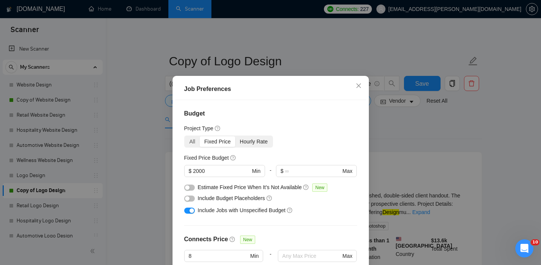
click at [253, 144] on div "Hourly Rate" at bounding box center [253, 141] width 37 height 11
click at [235, 136] on input "Hourly Rate" at bounding box center [235, 136] width 0 height 0
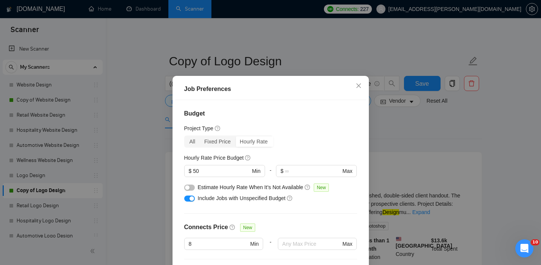
click at [450, 161] on div "Job Preferences Budget Project Type All Fixed Price Hourly Rate Fixed Price Bud…" at bounding box center [270, 132] width 541 height 265
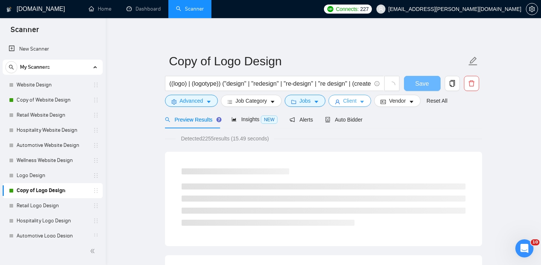
click at [351, 102] on span "Client" at bounding box center [350, 101] width 14 height 8
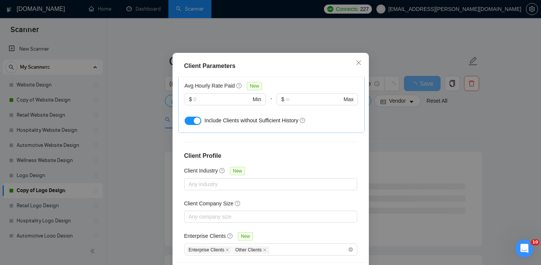
scroll to position [54, 0]
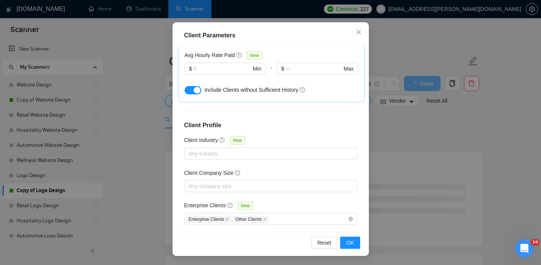
click at [438, 150] on div "Client Parameters Client Location Include Client Countries Select Exclude Clien…" at bounding box center [270, 132] width 541 height 265
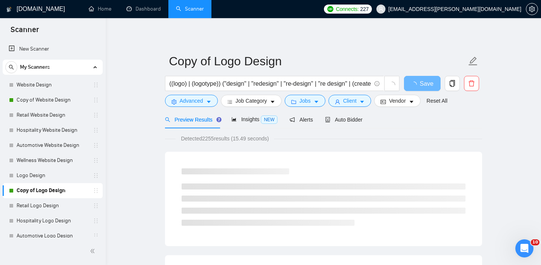
scroll to position [23, 0]
click at [317, 94] on div "((logo) | (logotype)) ("design" | "redesign" | "re-design" | "re design" | (cre…" at bounding box center [283, 85] width 238 height 19
click at [309, 102] on span "Jobs" at bounding box center [305, 101] width 11 height 8
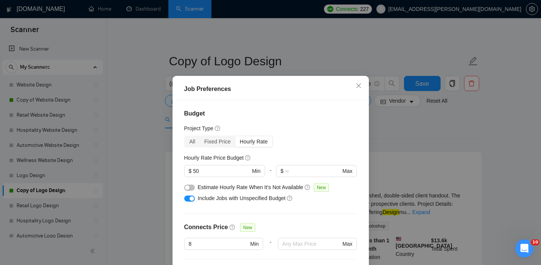
click at [411, 145] on div "Job Preferences Budget Project Type All Fixed Price Hourly Rate Fixed Price Bud…" at bounding box center [270, 132] width 541 height 265
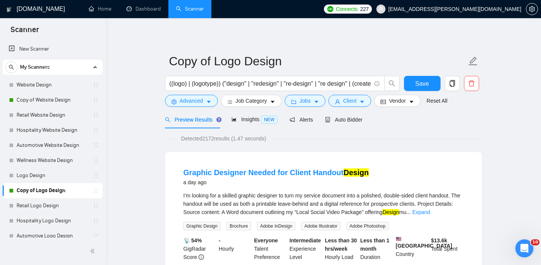
click at [411, 94] on div "Save" at bounding box center [423, 85] width 40 height 19
click at [410, 97] on button "Vendor" at bounding box center [397, 101] width 46 height 12
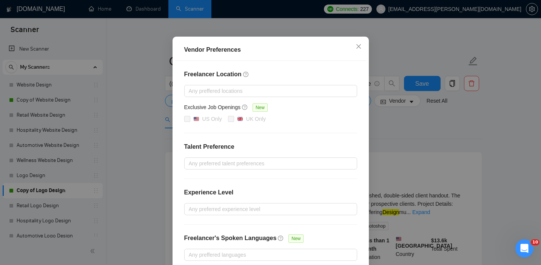
scroll to position [84, 0]
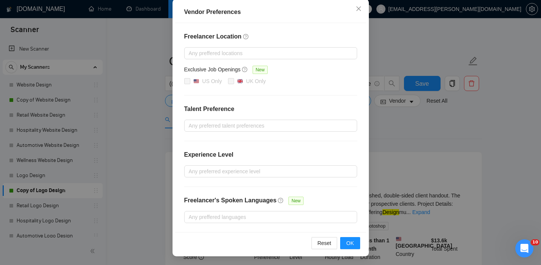
click at [376, 113] on div "Vendor Preferences Freelancer Location Any preffered locations Exclusive Job Op…" at bounding box center [270, 132] width 541 height 265
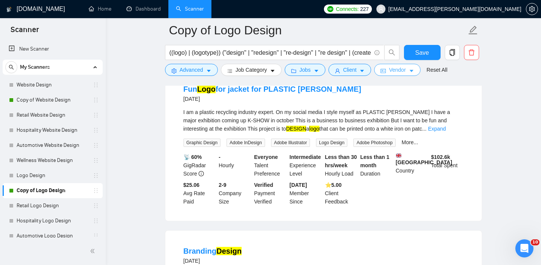
scroll to position [266, 0]
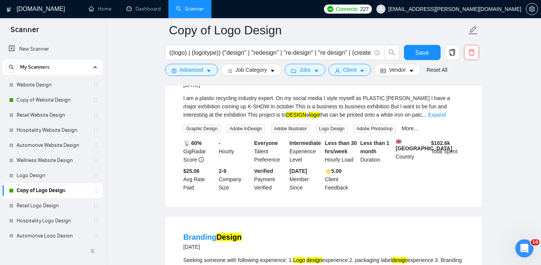
click at [214, 138] on li "Fun Logo for jacket for PLASTIC [PERSON_NAME] [DATE] I am a plastic recycling i…" at bounding box center [324, 131] width 298 height 134
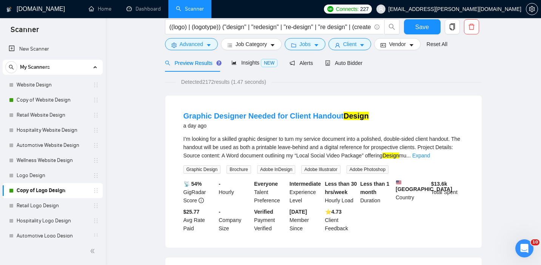
scroll to position [0, 0]
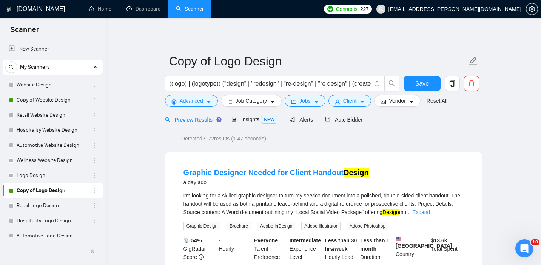
click at [258, 81] on input "((logo) | (logotype)) ("design" | "redesign" | "re-design" | "re design" | (cre…" at bounding box center [271, 83] width 202 height 9
click at [429, 84] on button "Save" at bounding box center [422, 83] width 37 height 15
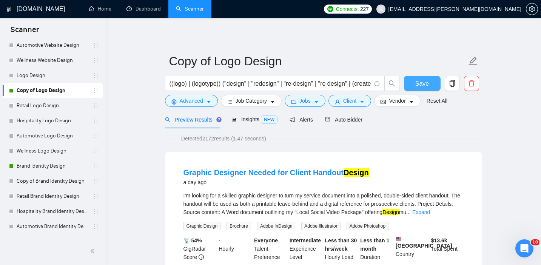
scroll to position [94, 0]
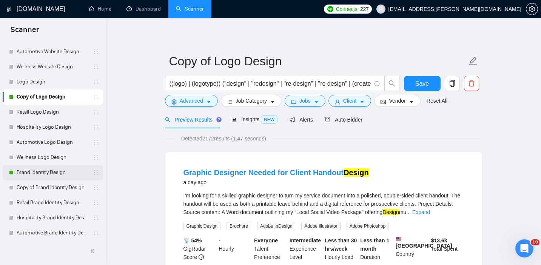
click at [25, 172] on link "Brand Identity Design" at bounding box center [53, 172] width 72 height 15
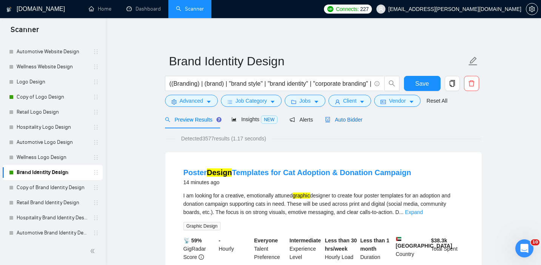
click at [348, 117] on span "Auto Bidder" at bounding box center [343, 120] width 37 height 6
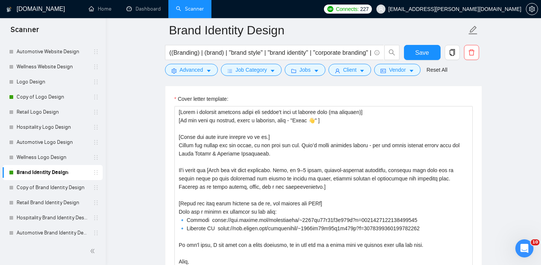
scroll to position [909, 0]
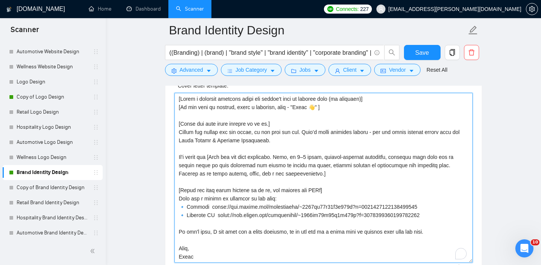
click at [280, 145] on textarea "Cover letter template:" at bounding box center [324, 178] width 298 height 170
